Goal: Find specific page/section: Find specific page/section

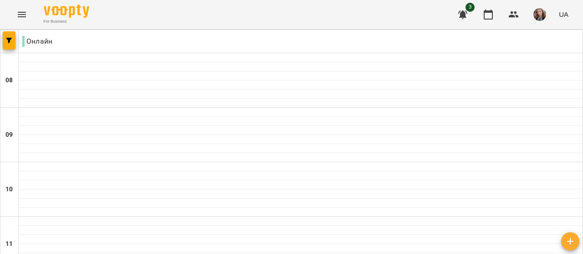
scroll to position [546, 0]
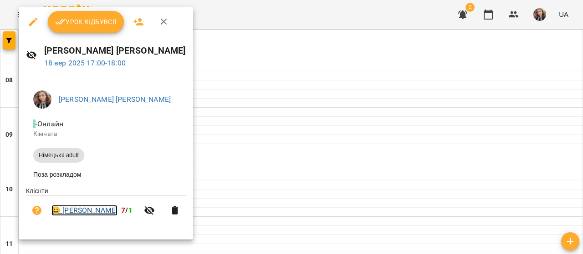
click at [115, 212] on link "😀 Юлія Сокольнікова" at bounding box center [84, 210] width 66 height 11
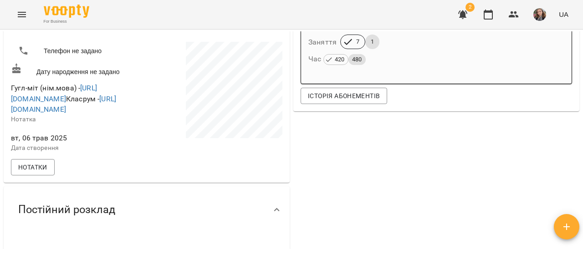
scroll to position [182, 0]
